Goal: Obtain resource: Download file/media

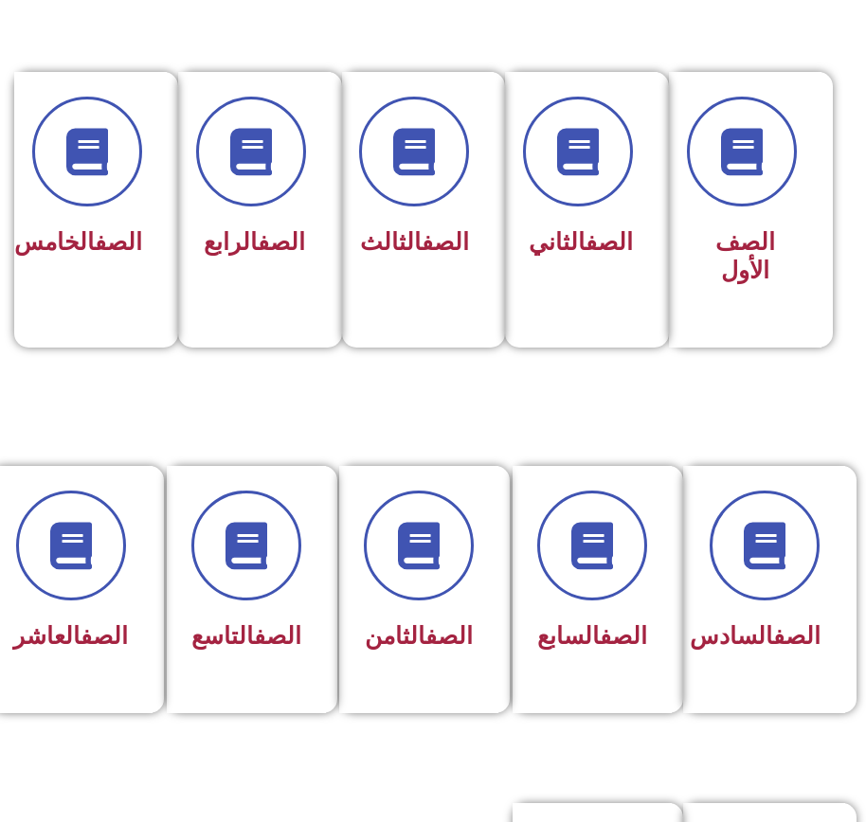
scroll to position [758, 0]
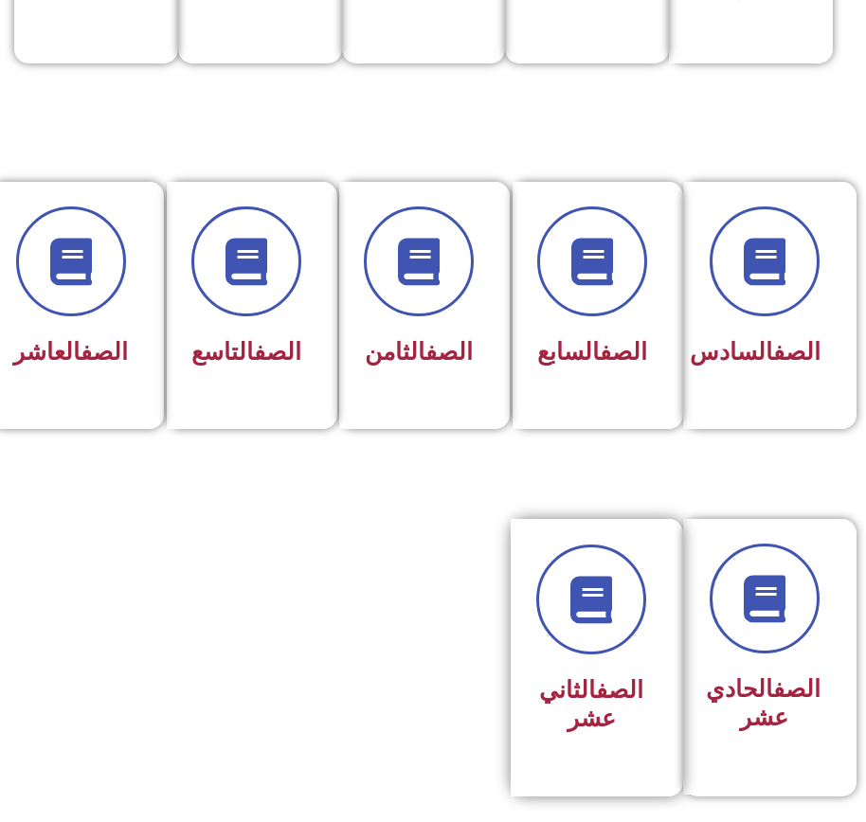
click at [528, 606] on div "الصف الثاني عشر" at bounding box center [590, 657] width 161 height 277
click at [529, 606] on div "الصف الثاني عشر" at bounding box center [590, 657] width 161 height 277
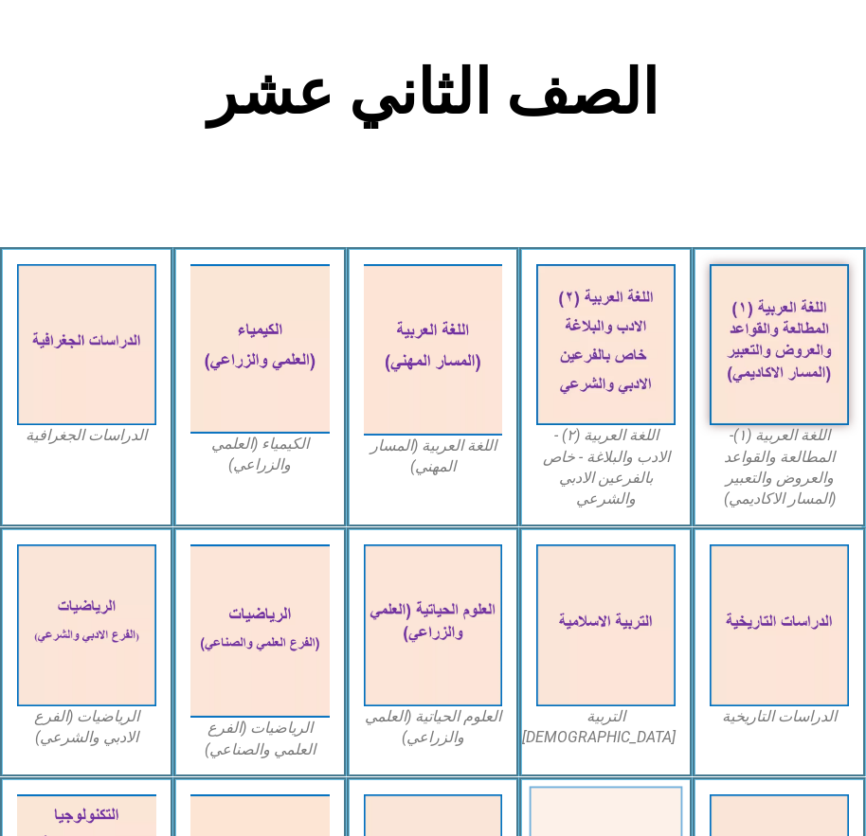
scroll to position [758, 0]
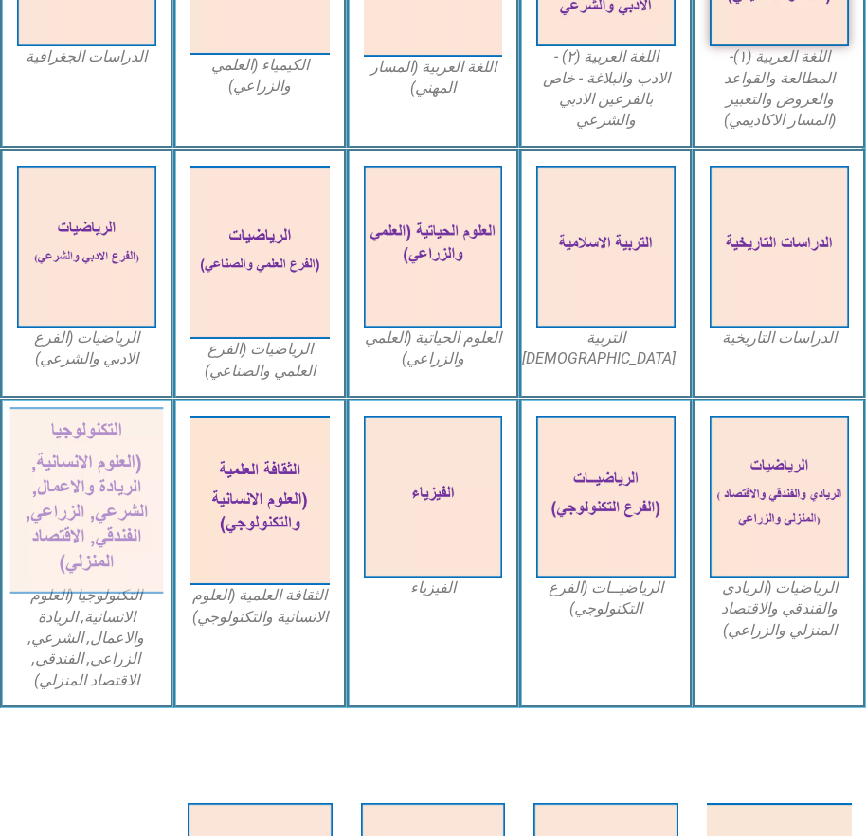
click at [85, 528] on img at bounding box center [86, 500] width 152 height 187
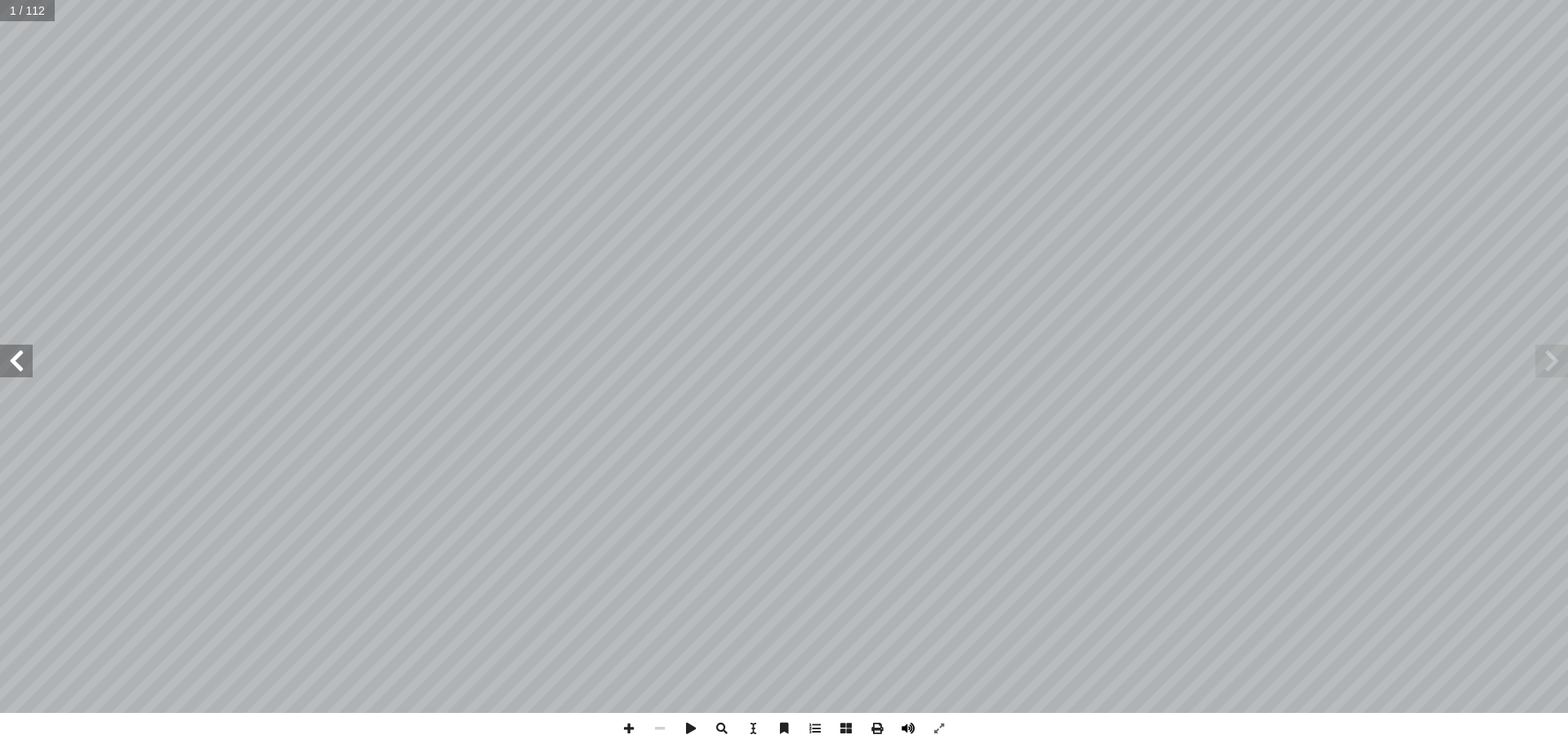
click at [758, 720] on span at bounding box center [908, 728] width 31 height 31
click at [758, 720] on span at bounding box center [877, 728] width 31 height 31
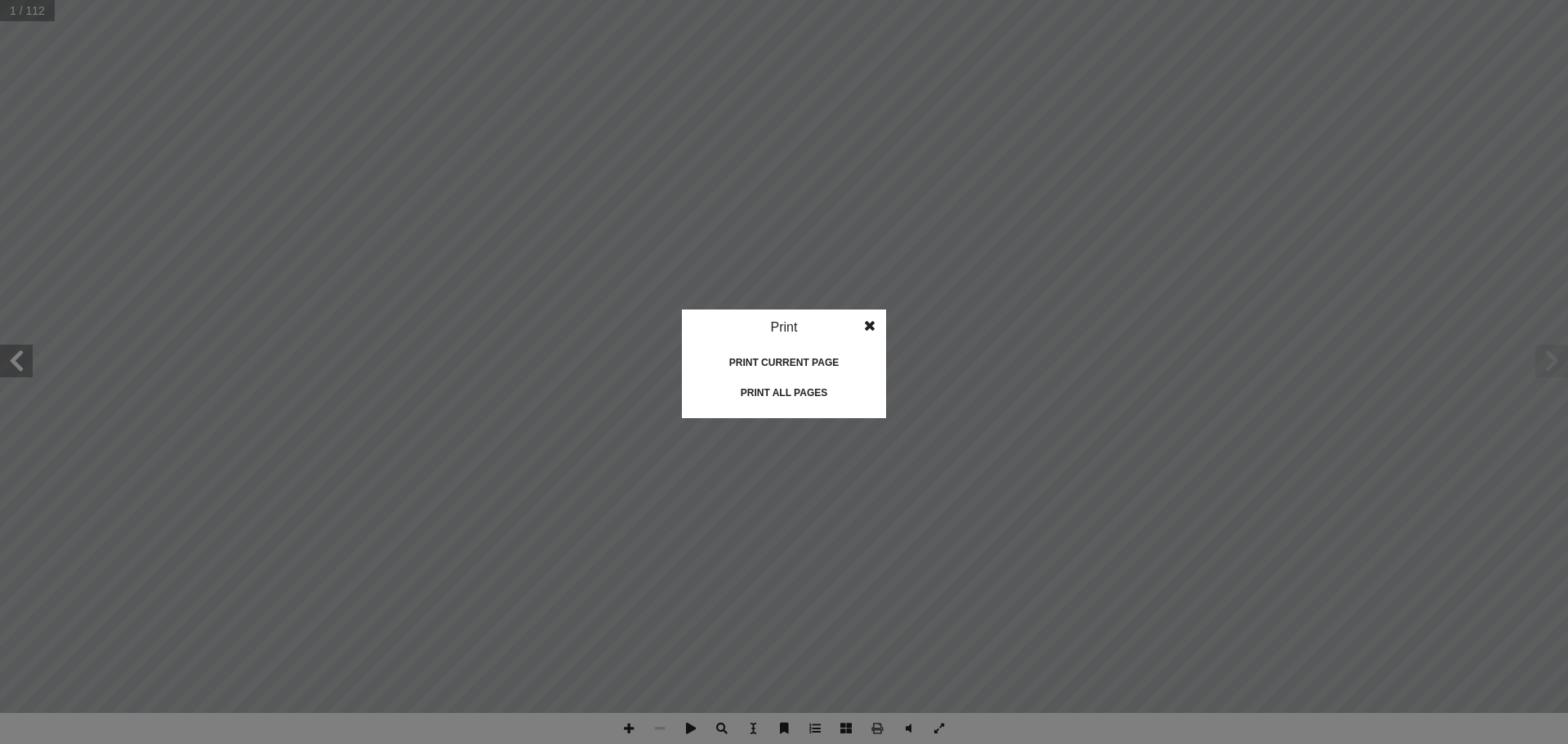
click at [758, 387] on div "Print all pages" at bounding box center [783, 392] width 163 height 26
